Goal: Communication & Community: Share content

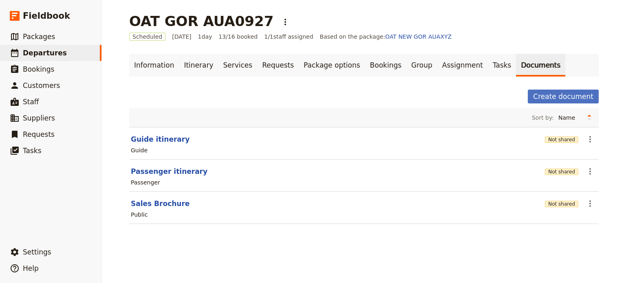
click at [135, 139] on button "Guide itinerary" at bounding box center [160, 140] width 59 height 10
select select "STAFF"
select select "RUN_SHEET"
select select "DEFAULT"
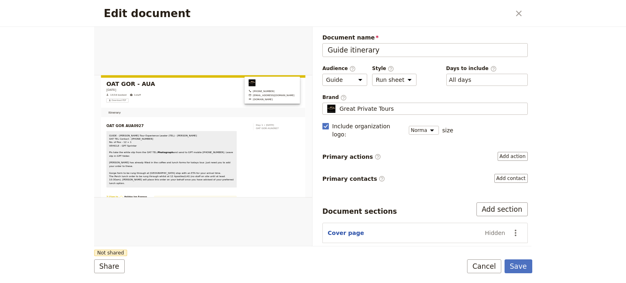
drag, startPoint x: 476, startPoint y: 265, endPoint x: 467, endPoint y: 213, distance: 52.6
click at [476, 263] on button "Cancel" at bounding box center [484, 267] width 34 height 14
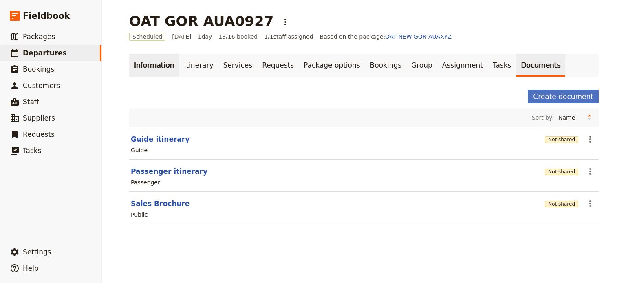
click at [165, 67] on link "Information" at bounding box center [154, 65] width 50 height 23
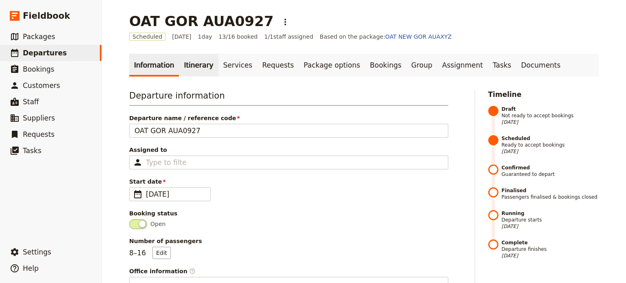
click at [186, 62] on link "Itinerary" at bounding box center [198, 65] width 39 height 23
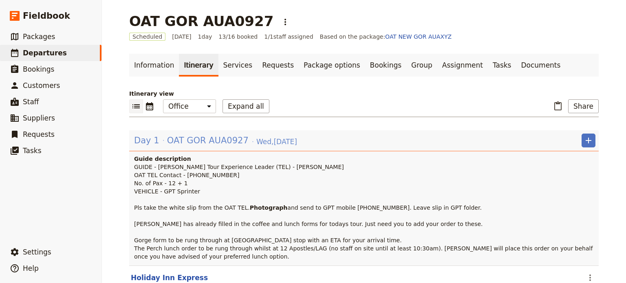
click at [195, 135] on span "OAT GOR AUA0927" at bounding box center [208, 141] width 82 height 12
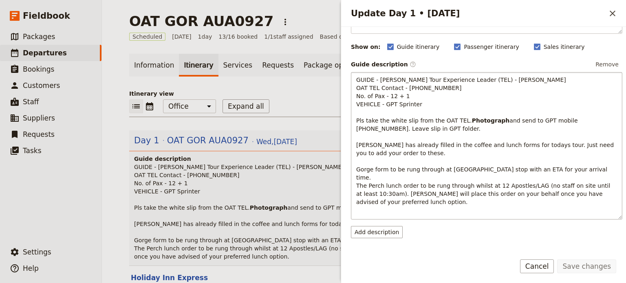
scroll to position [82, 0]
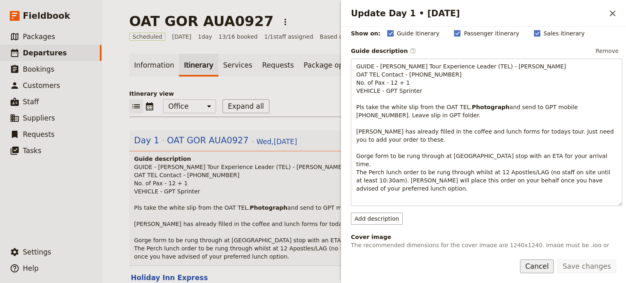
click at [538, 268] on button "Cancel" at bounding box center [537, 267] width 34 height 14
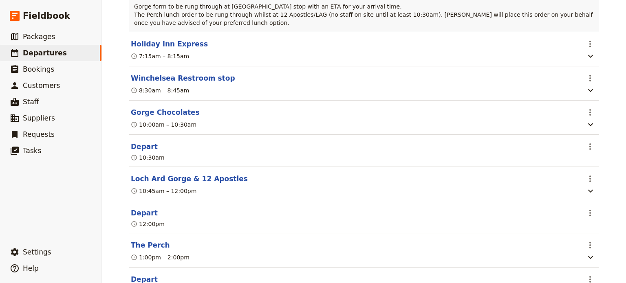
scroll to position [326, 0]
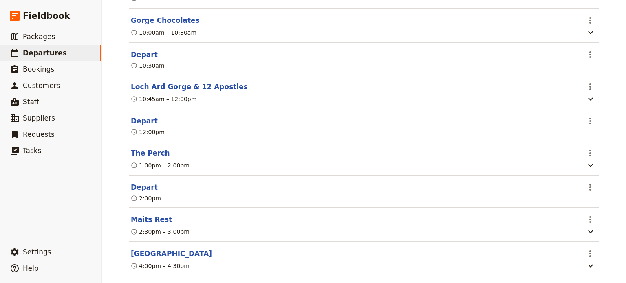
click at [133, 158] on button "The Perch" at bounding box center [150, 153] width 39 height 10
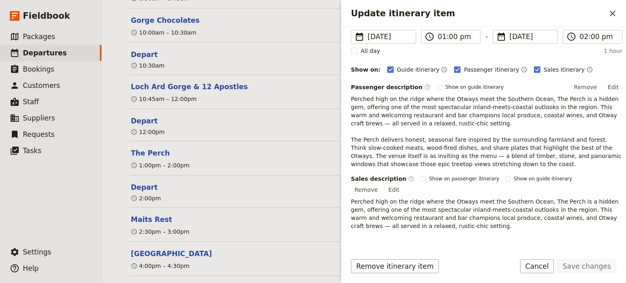
scroll to position [164, 0]
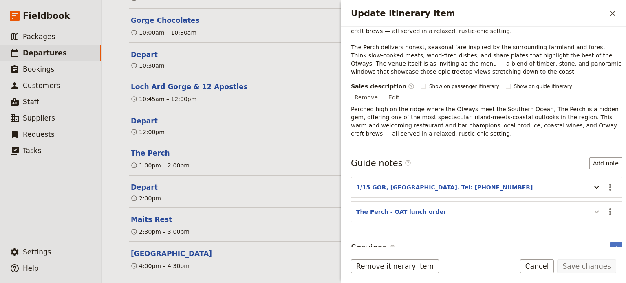
click at [592, 207] on icon "Update itinerary item" at bounding box center [597, 212] width 10 height 10
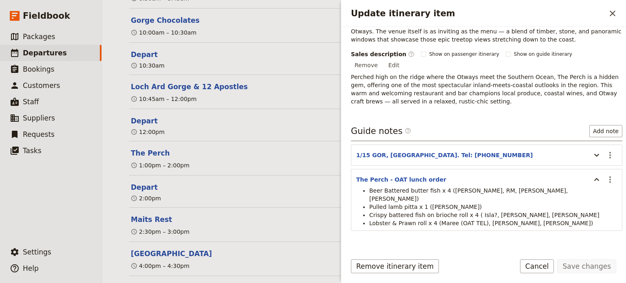
scroll to position [197, 0]
drag, startPoint x: 543, startPoint y: 268, endPoint x: 540, endPoint y: 264, distance: 4.9
click at [543, 268] on button "Cancel" at bounding box center [537, 267] width 34 height 14
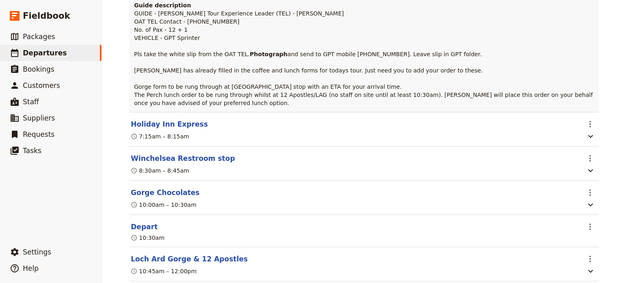
scroll to position [82, 0]
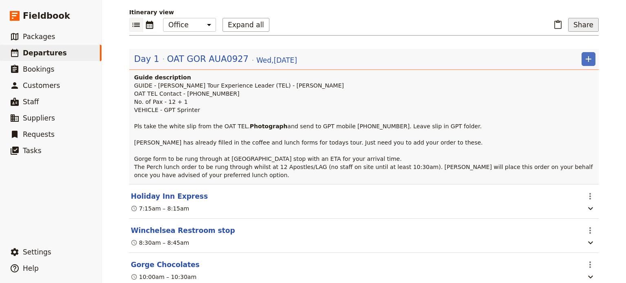
click at [583, 22] on button "Share" at bounding box center [584, 25] width 31 height 14
click at [558, 44] on span "Guide itinerary" at bounding box center [556, 43] width 43 height 8
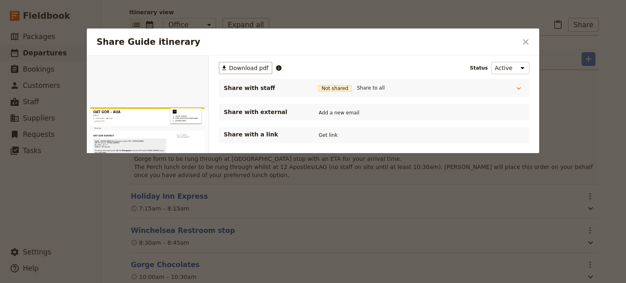
scroll to position [0, 0]
click at [366, 89] on button "Share to all" at bounding box center [371, 88] width 32 height 9
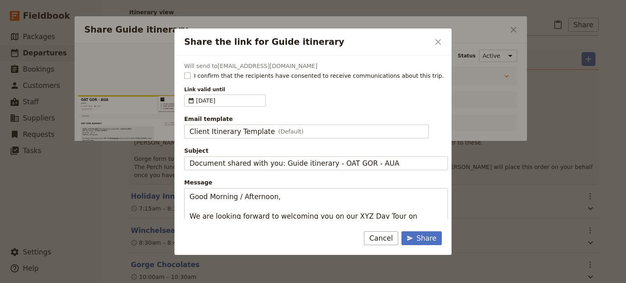
click at [187, 78] on rect "Share the link for Guide itinerary" at bounding box center [187, 76] width 6 height 6
click at [184, 72] on input "I confirm that the recipients have consented to receive communications about th…" at bounding box center [184, 71] width 0 height 0
checkbox input "true"
click at [279, 124] on div "Email template Client Itinerary Template (Default) Client Itinerary Template" at bounding box center [316, 127] width 264 height 24
click at [279, 133] on span "(Default)" at bounding box center [291, 132] width 25 height 8
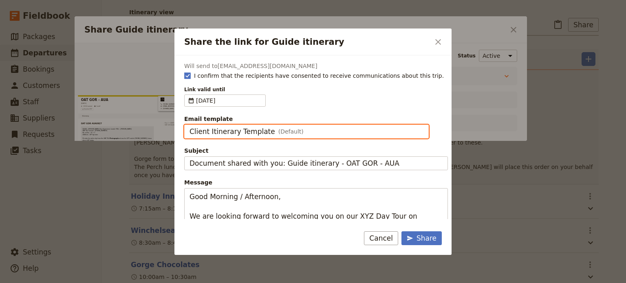
click at [190, 125] on input "Client Itinerary Template" at bounding box center [189, 125] width 0 height 0
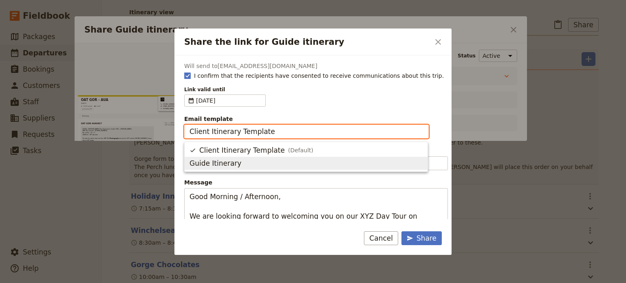
click at [260, 161] on span "Guide Itinerary" at bounding box center [306, 164] width 233 height 10
type input "Guide Itinerary"
type input "TOUR NAME & Date"
type textarea "Hi {{ contact_name }} Please find a link to your upcoming tour of OAT GOR - AUA…"
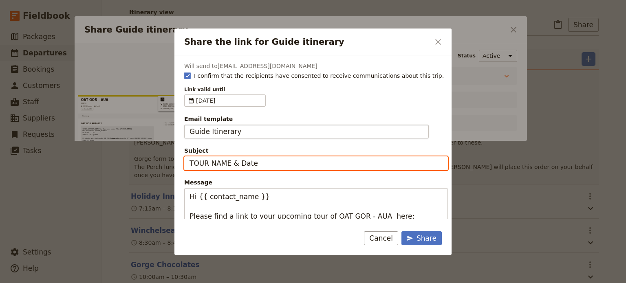
drag, startPoint x: 269, startPoint y: 167, endPoint x: 122, endPoint y: 155, distance: 146.9
click at [137, 283] on div "Share the link for Guide itinerary ​ Will send to [EMAIL_ADDRESS][DOMAIN_NAME] …" at bounding box center [313, 283] width 626 height 0
type input "OAT GOR - [DATE]"
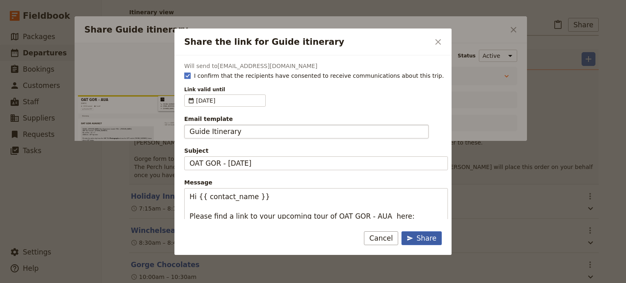
click at [426, 237] on div "Share" at bounding box center [422, 239] width 30 height 10
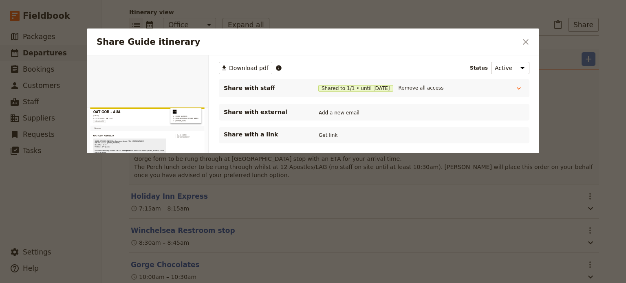
drag, startPoint x: 530, startPoint y: 44, endPoint x: 316, endPoint y: 2, distance: 217.7
click at [530, 44] on icon "Close dialog" at bounding box center [526, 42] width 10 height 10
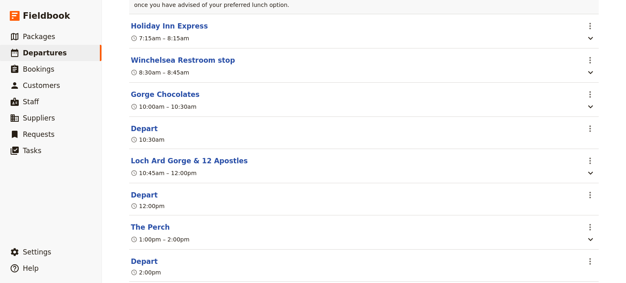
scroll to position [285, 0]
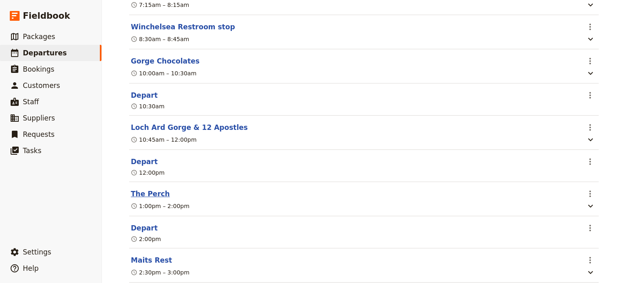
click at [151, 199] on button "The Perch" at bounding box center [150, 194] width 39 height 10
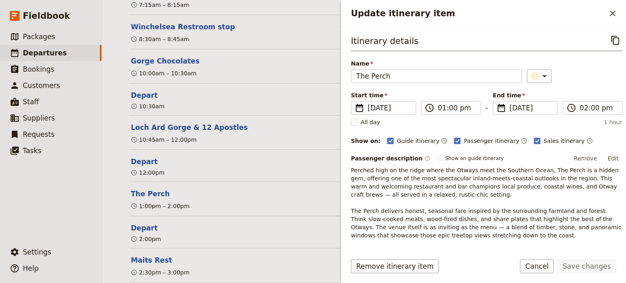
scroll to position [164, 0]
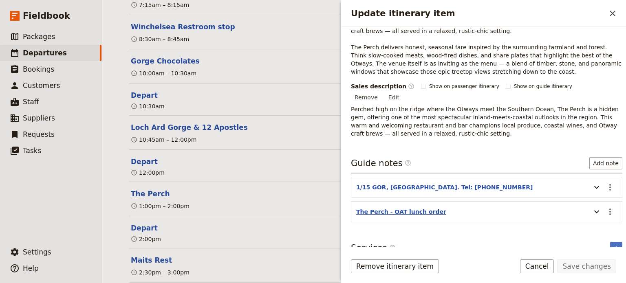
click at [397, 208] on button "The Perch - OAT lunch order" at bounding box center [401, 212] width 90 height 8
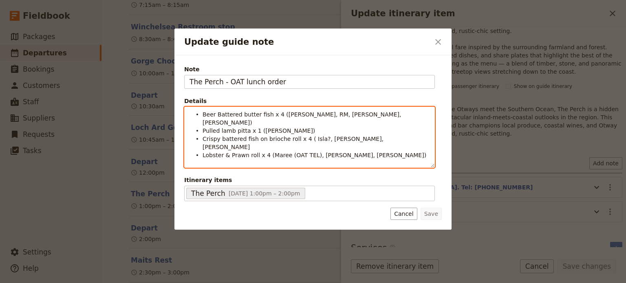
click at [361, 135] on li "Crispy battered fish on brioche roll x 4 ( Isla?, [PERSON_NAME], [PERSON_NAME]" at bounding box center [316, 143] width 227 height 16
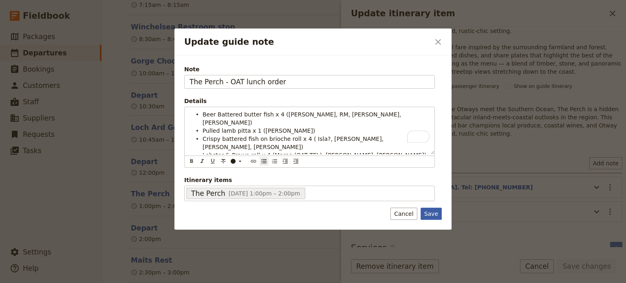
click at [432, 208] on button "Save" at bounding box center [431, 214] width 21 height 12
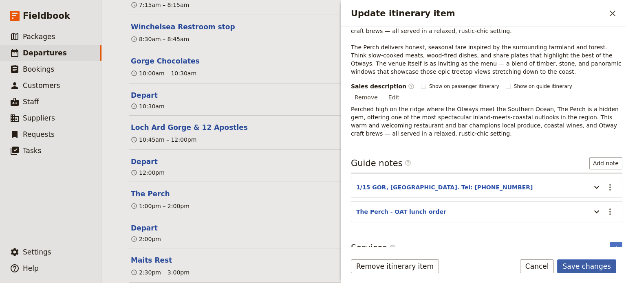
click at [582, 261] on button "Save changes" at bounding box center [587, 267] width 59 height 14
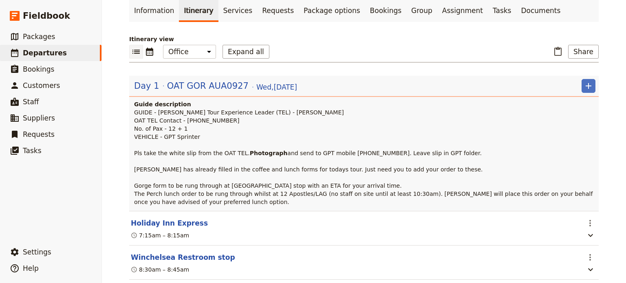
scroll to position [41, 0]
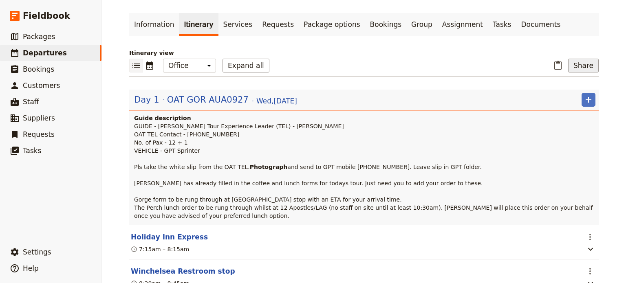
click at [581, 62] on button "Share" at bounding box center [584, 66] width 31 height 14
click at [571, 81] on span "Guide itinerary" at bounding box center [556, 84] width 43 height 8
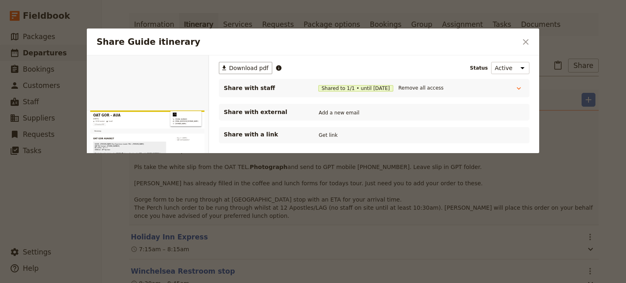
scroll to position [0, 0]
click at [325, 136] on button "Get link" at bounding box center [328, 135] width 23 height 9
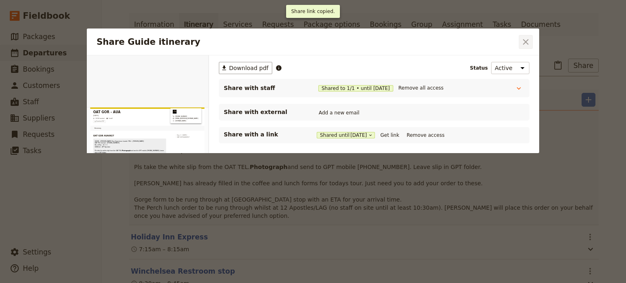
click at [523, 40] on icon "Close dialog" at bounding box center [526, 42] width 10 height 10
